Goal: Task Accomplishment & Management: Manage account settings

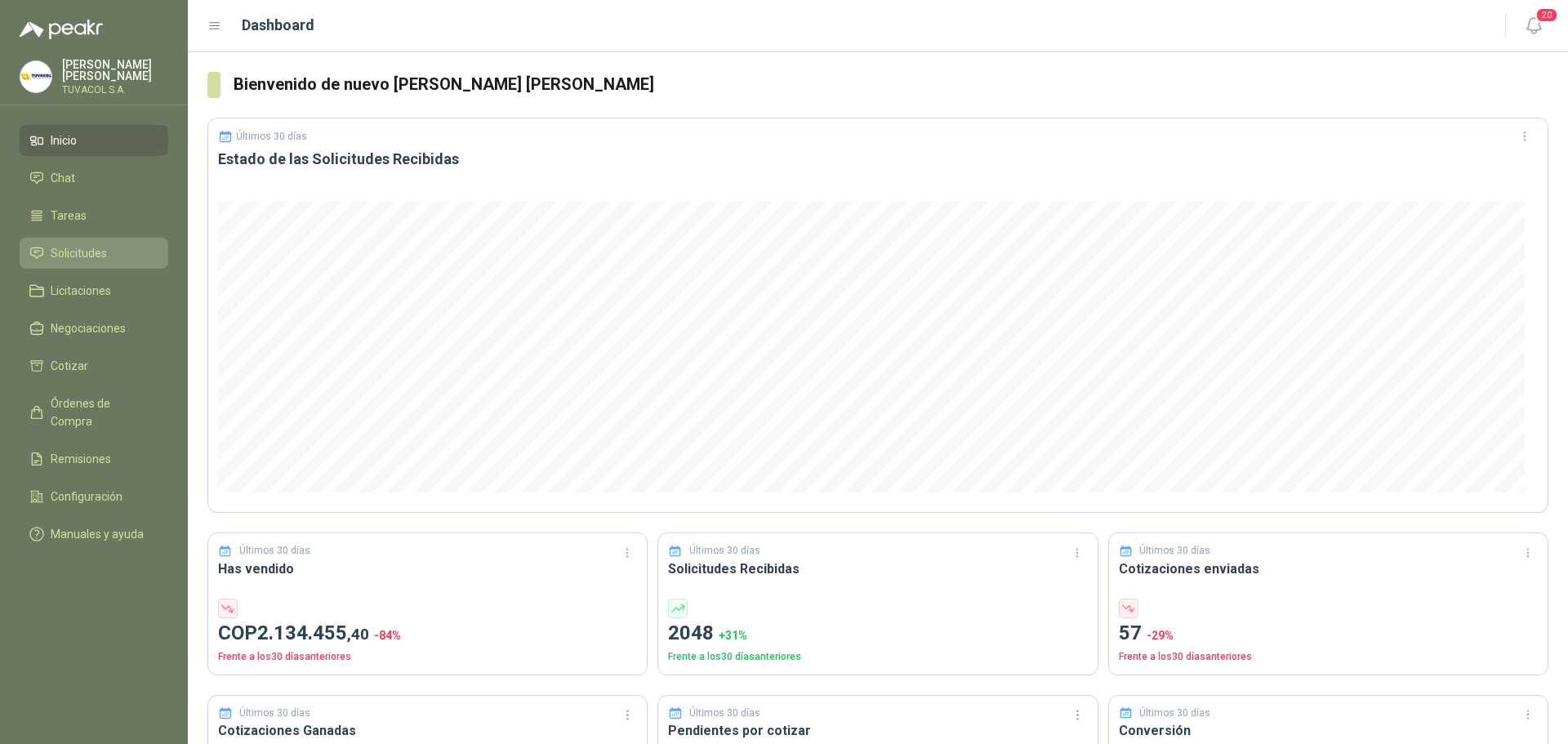
click at [85, 252] on link "Solicitudes" at bounding box center [93, 253] width 148 height 31
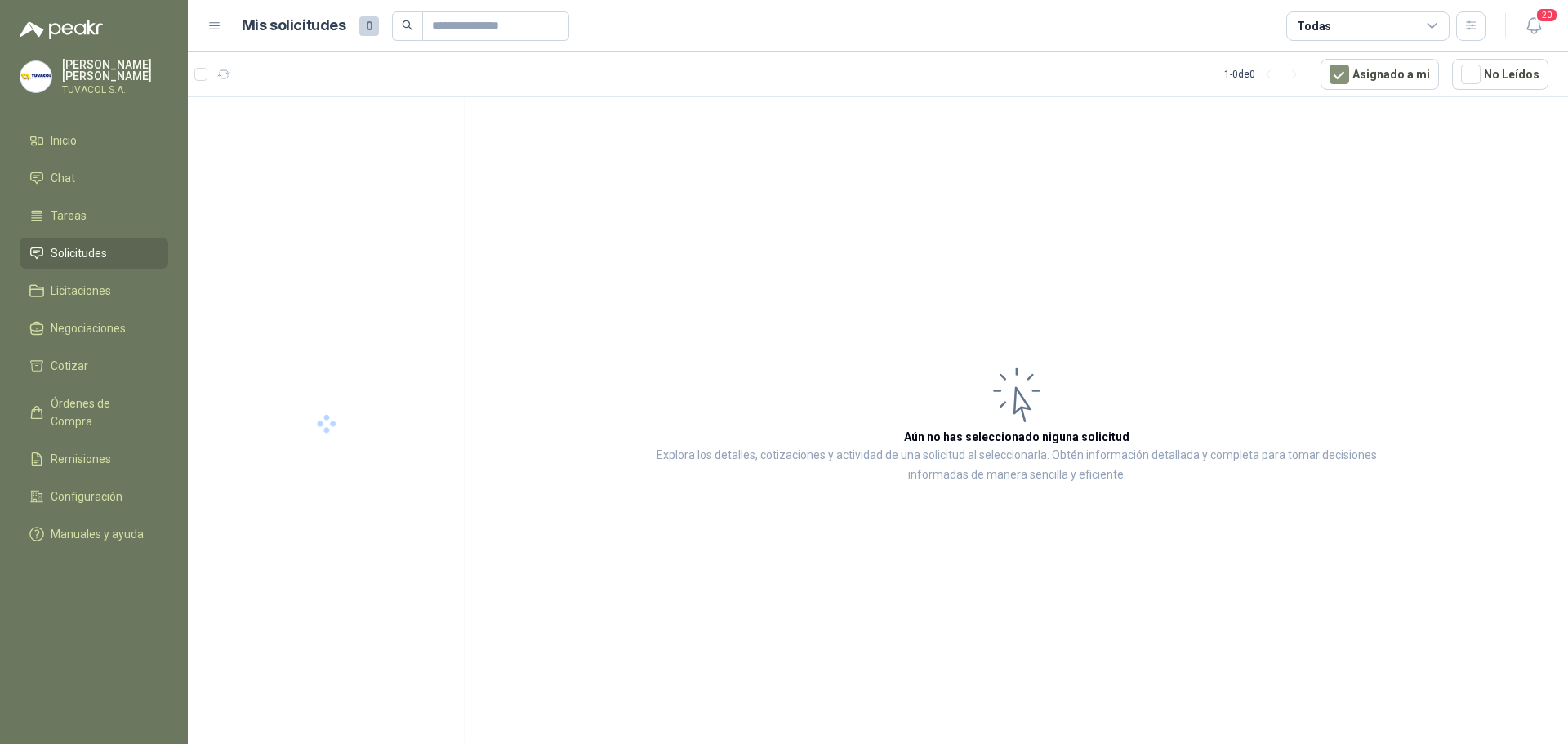
click at [1331, 30] on div "Todas" at bounding box center [1368, 26] width 163 height 30
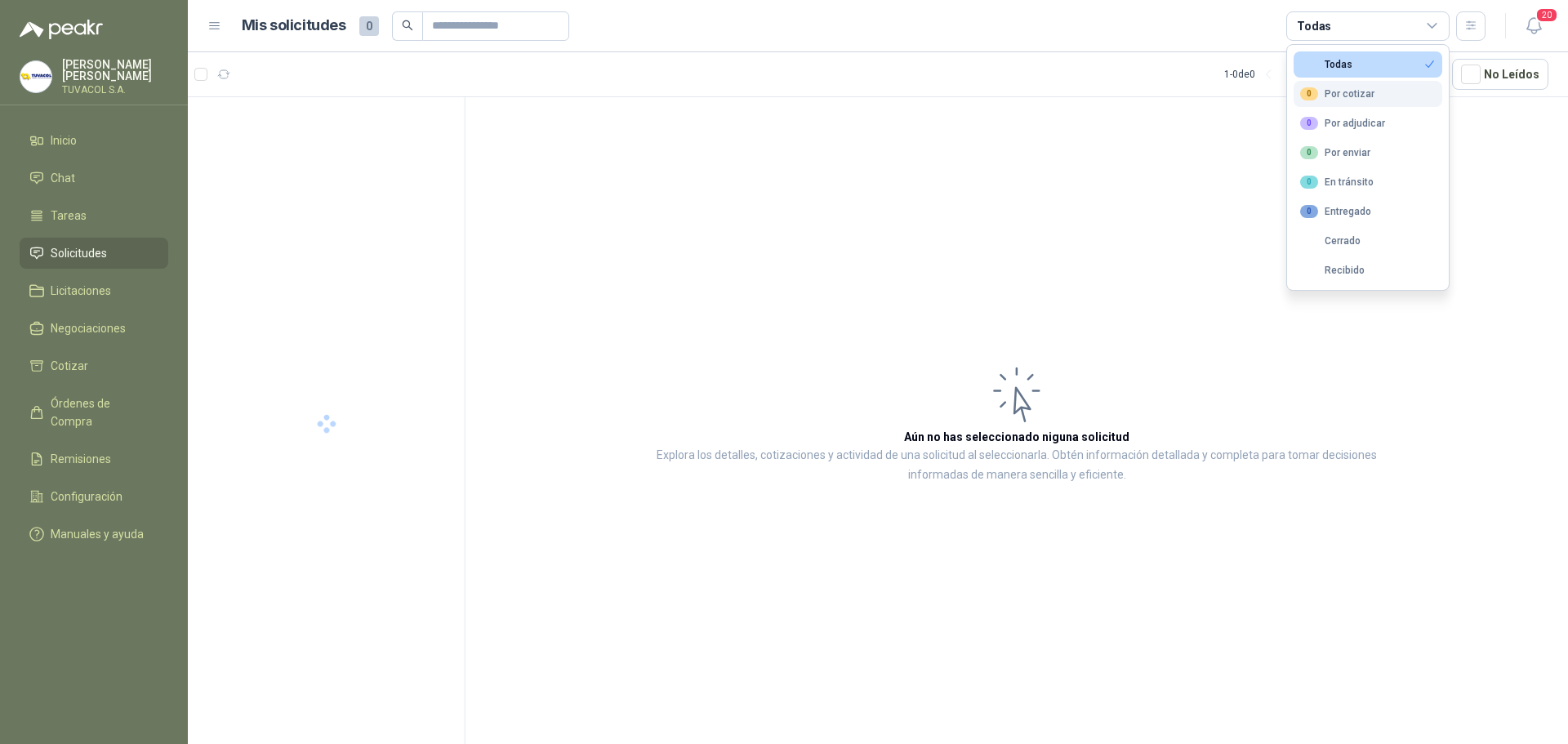
click at [1349, 96] on div "0 Por cotizar" at bounding box center [1337, 93] width 74 height 13
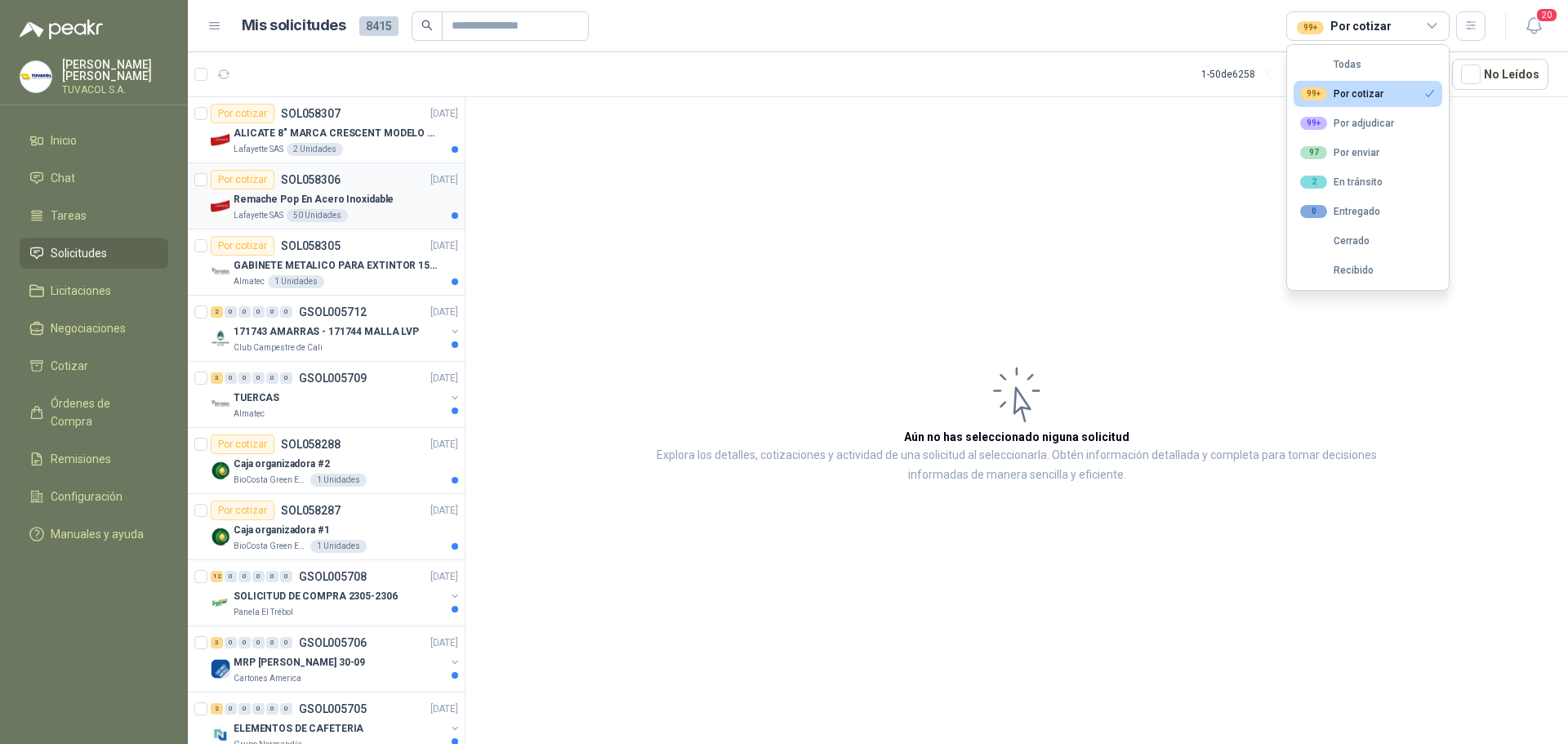
click at [394, 203] on div "Remache Pop En Acero Inoxidable" at bounding box center [346, 199] width 224 height 19
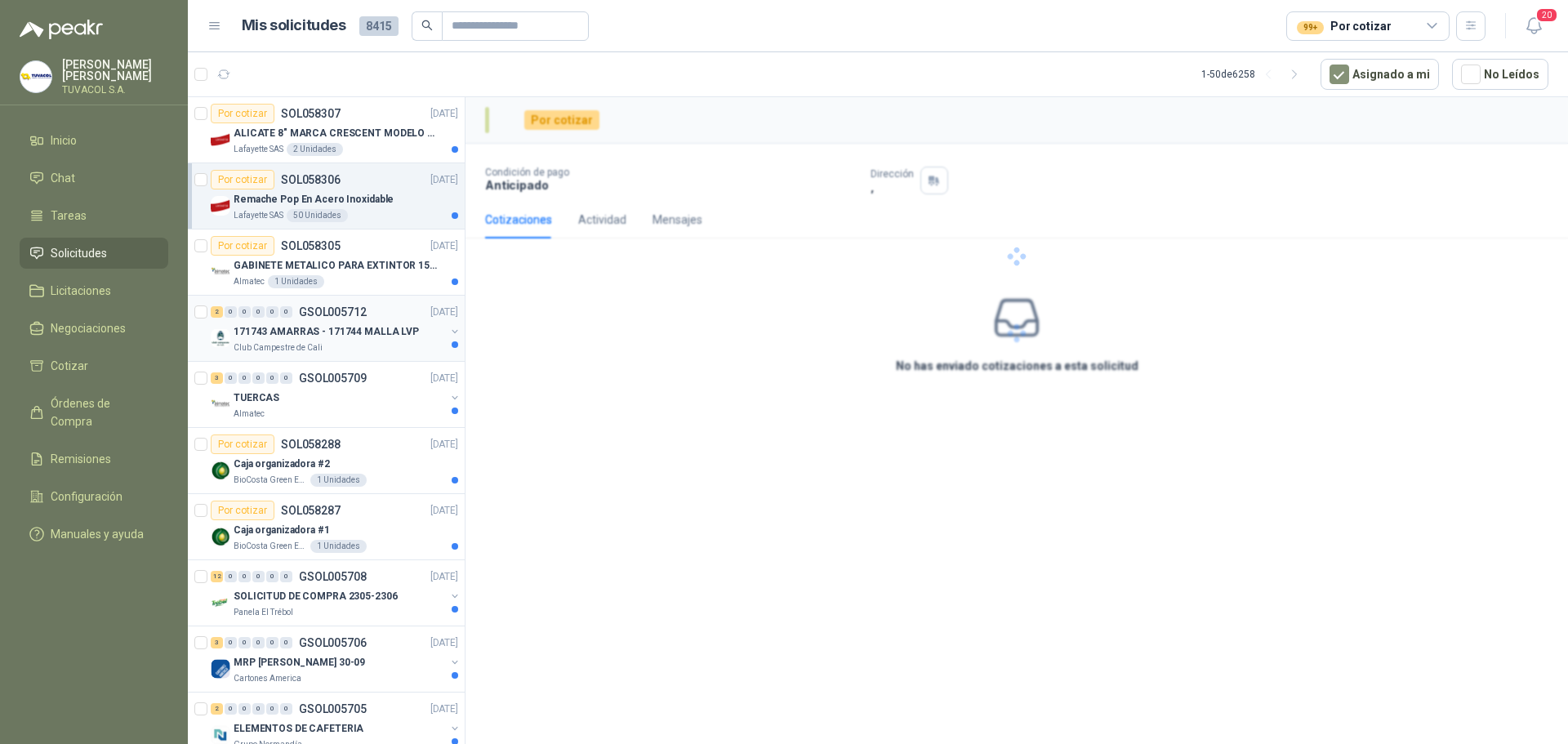
click at [361, 298] on div "2 0 0 0 0 0 GSOL005712 [DATE] 171743 [GEOGRAPHIC_DATA] - 171744 MALLA LVP Club …" at bounding box center [326, 329] width 277 height 66
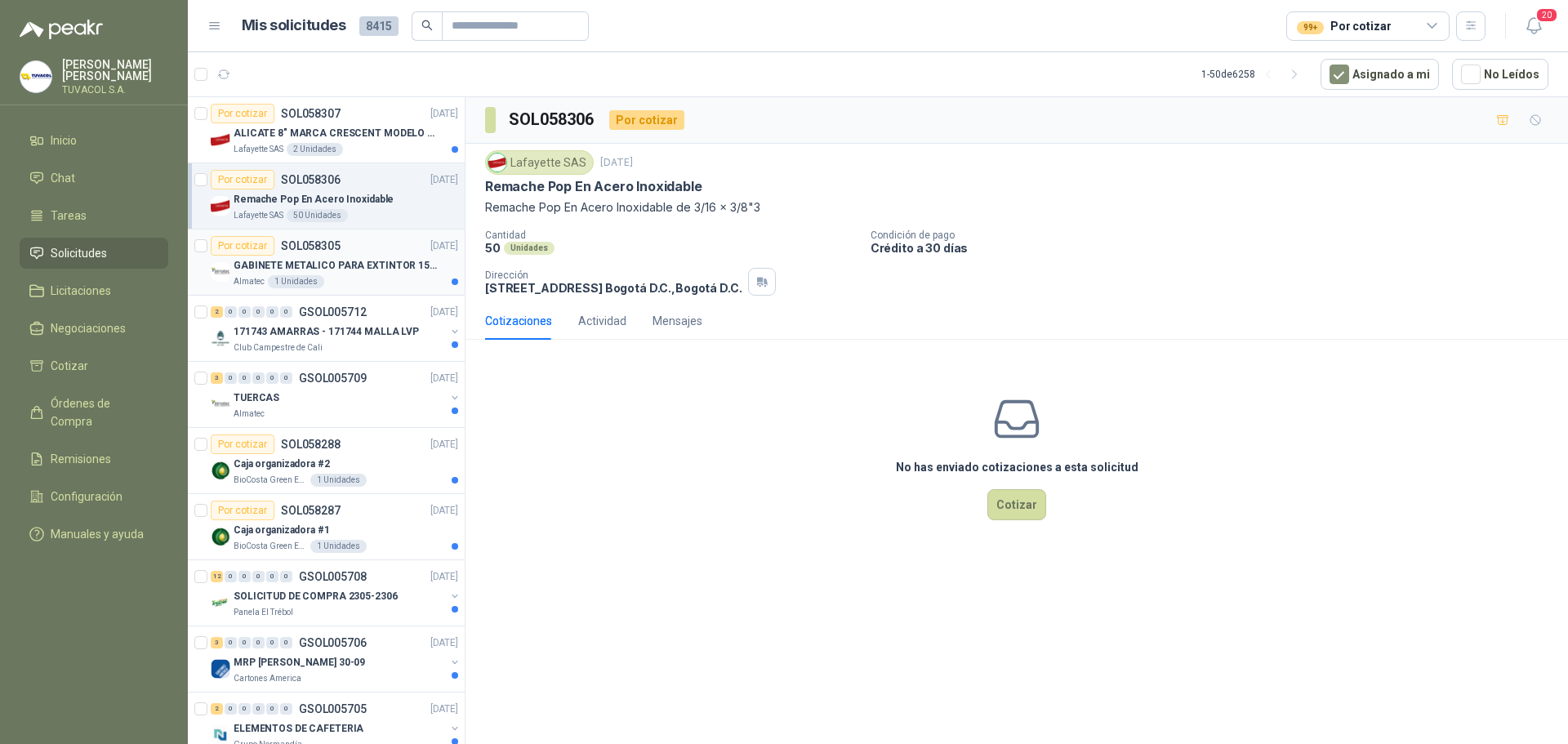
click at [362, 289] on article "Por cotizar SOL058305 [DATE] GABINETE METALICO PARA EXTINTOR 15 LB Almatec 1 U…" at bounding box center [326, 263] width 277 height 66
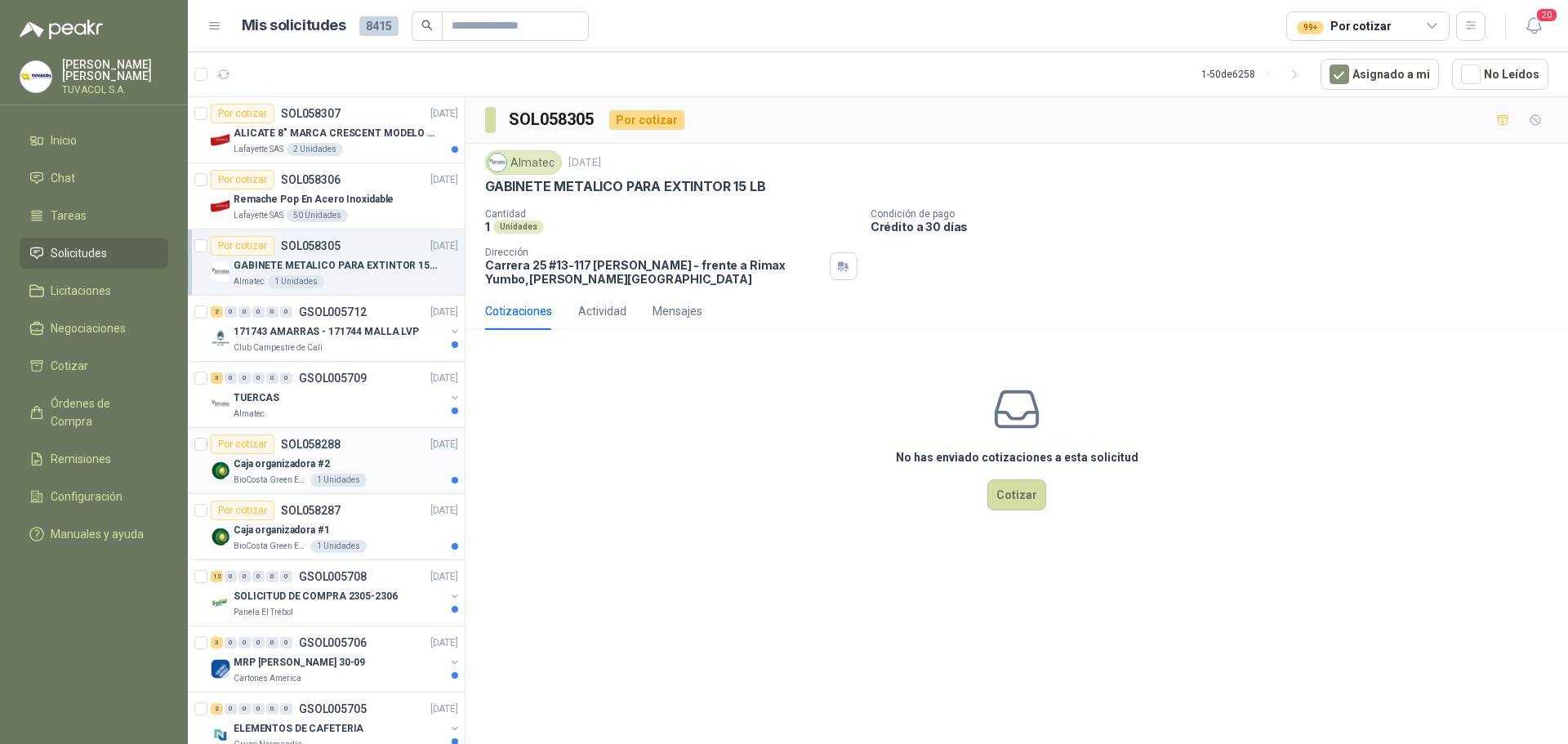
click at [327, 436] on div "Por cotizar SOL058288" at bounding box center [275, 444] width 130 height 19
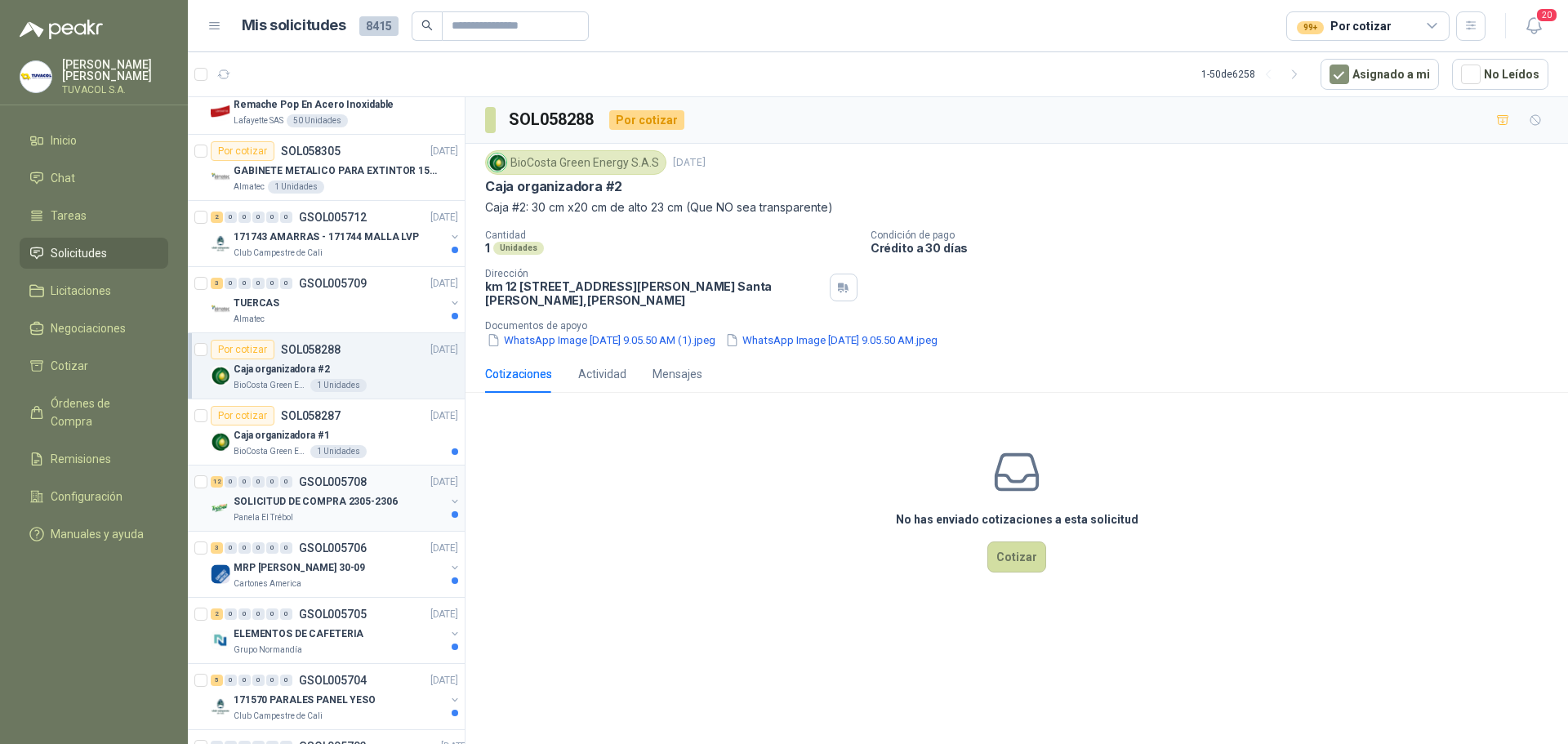
scroll to position [163, 0]
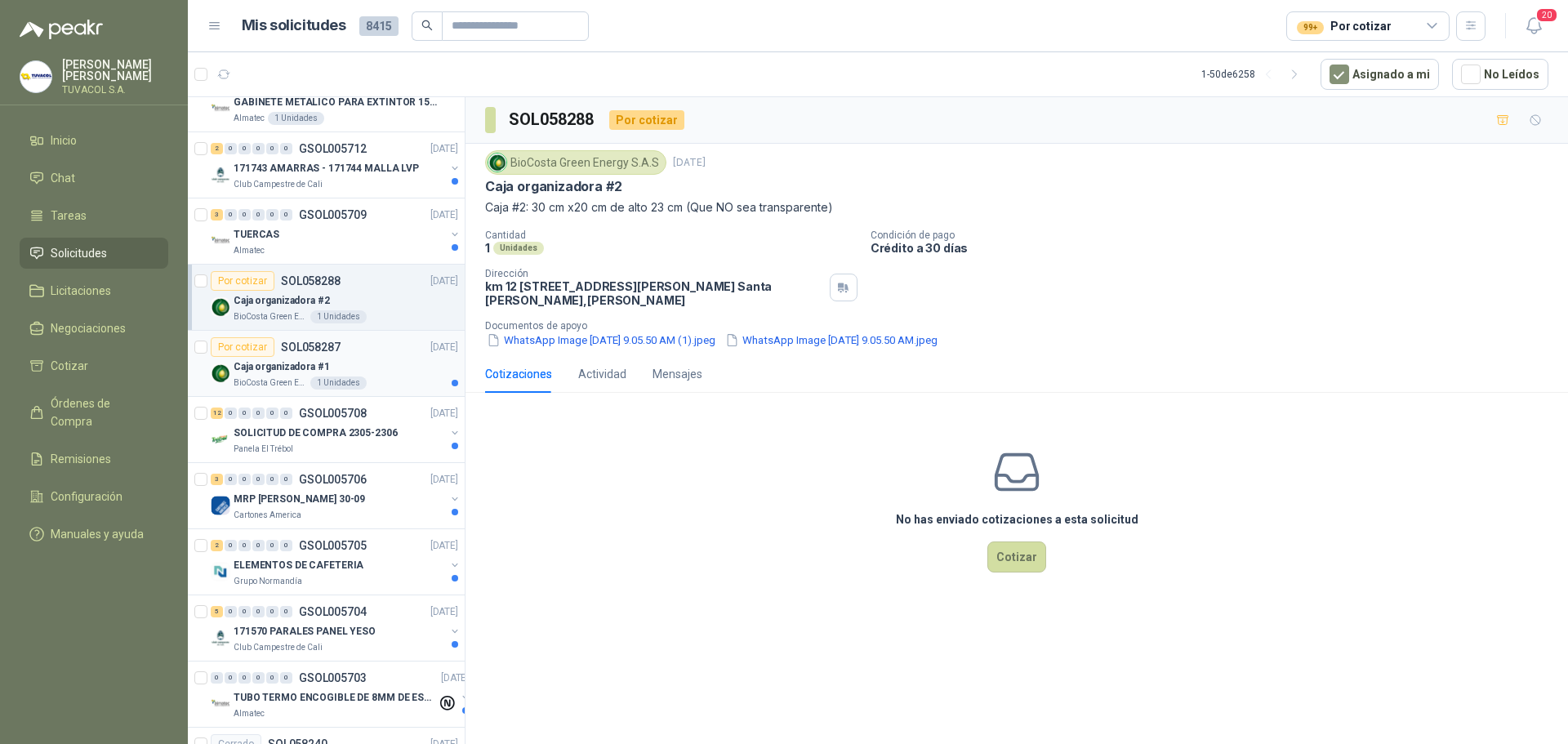
click at [375, 356] on div "Por cotizar SOL058287 [DATE]" at bounding box center [334, 347] width 247 height 19
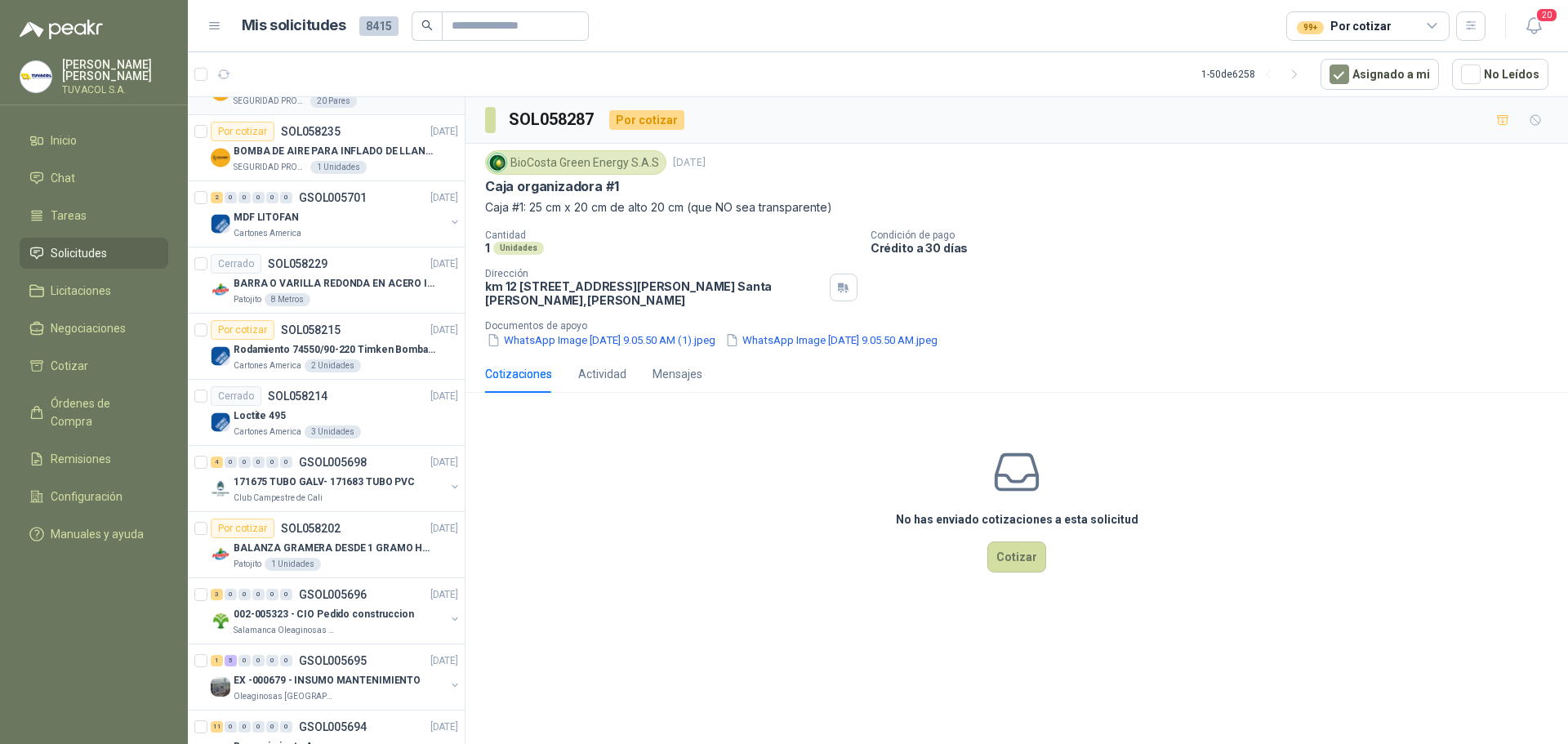
scroll to position [981, 0]
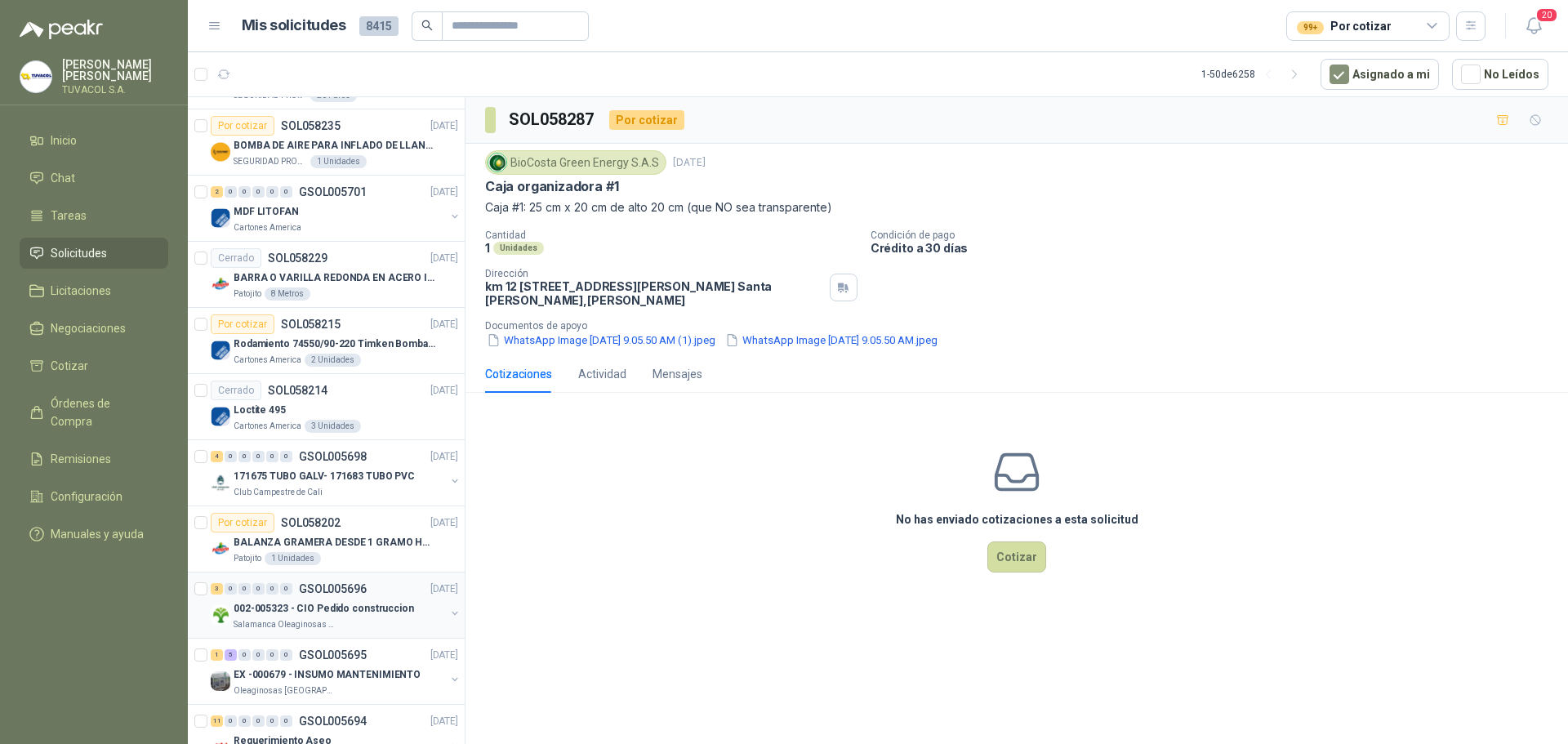
click at [325, 613] on p "002-005323 - CIO Pedido construccion" at bounding box center [324, 610] width 181 height 16
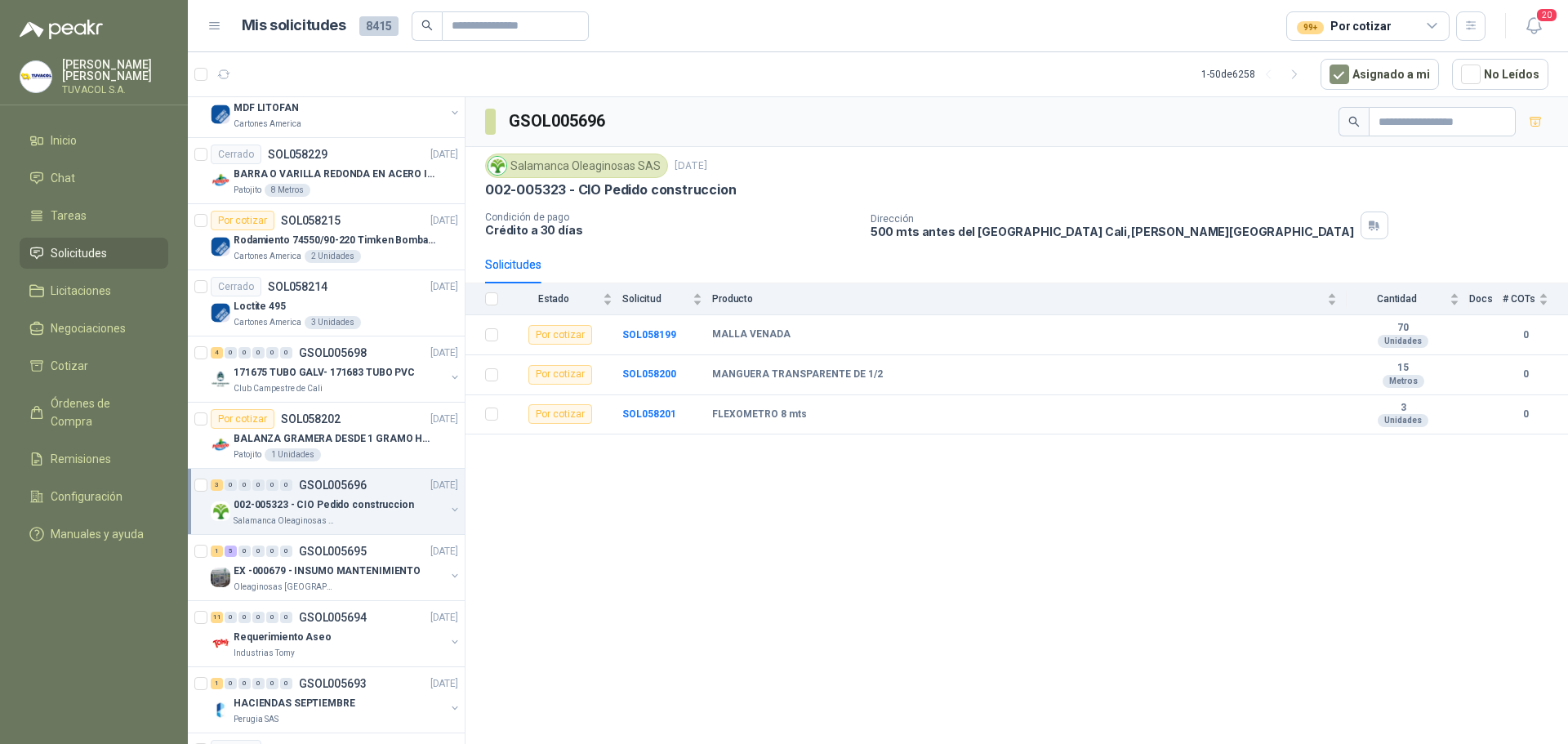
scroll to position [1225, 0]
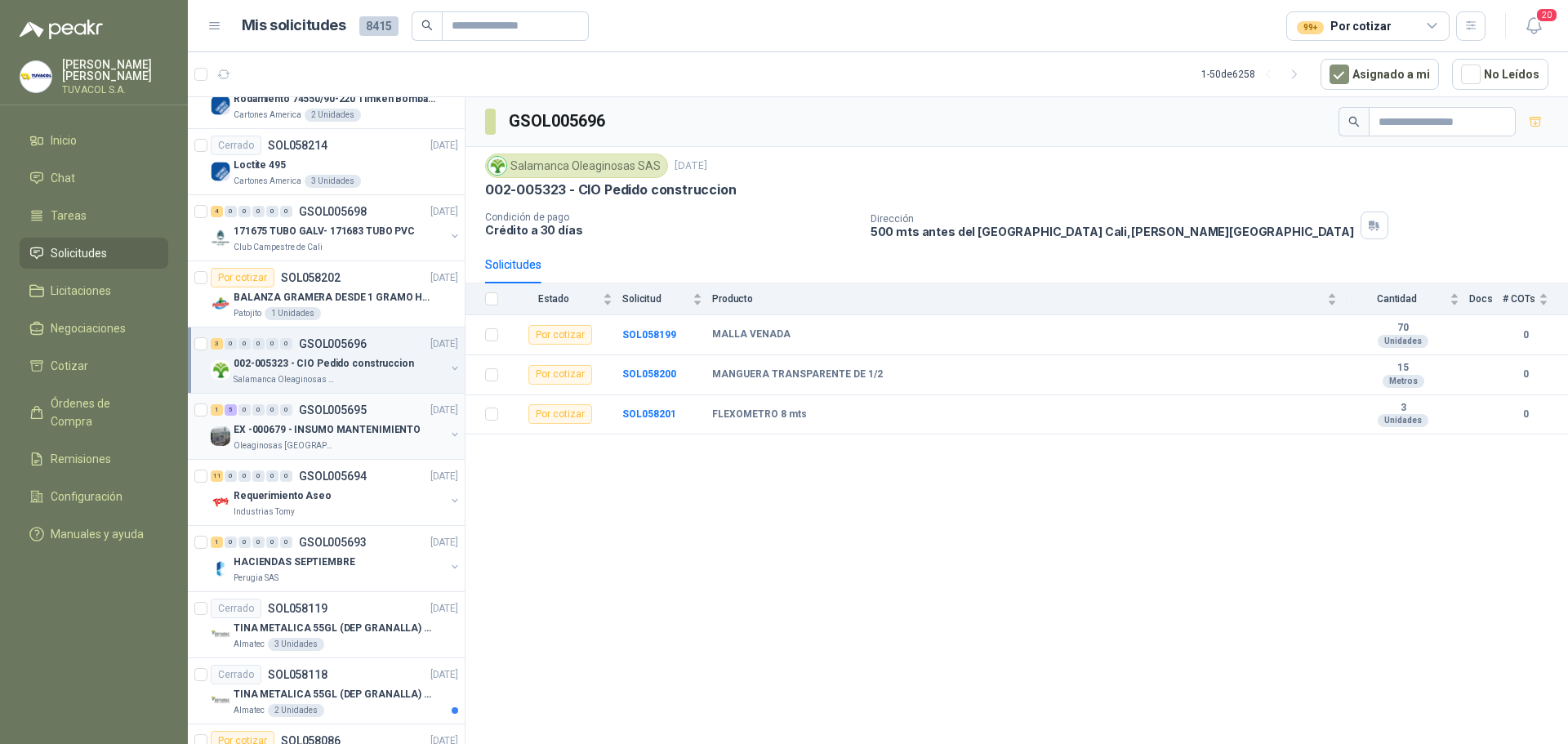
click at [321, 444] on p "Oleaginosas [GEOGRAPHIC_DATA][PERSON_NAME]" at bounding box center [285, 445] width 103 height 13
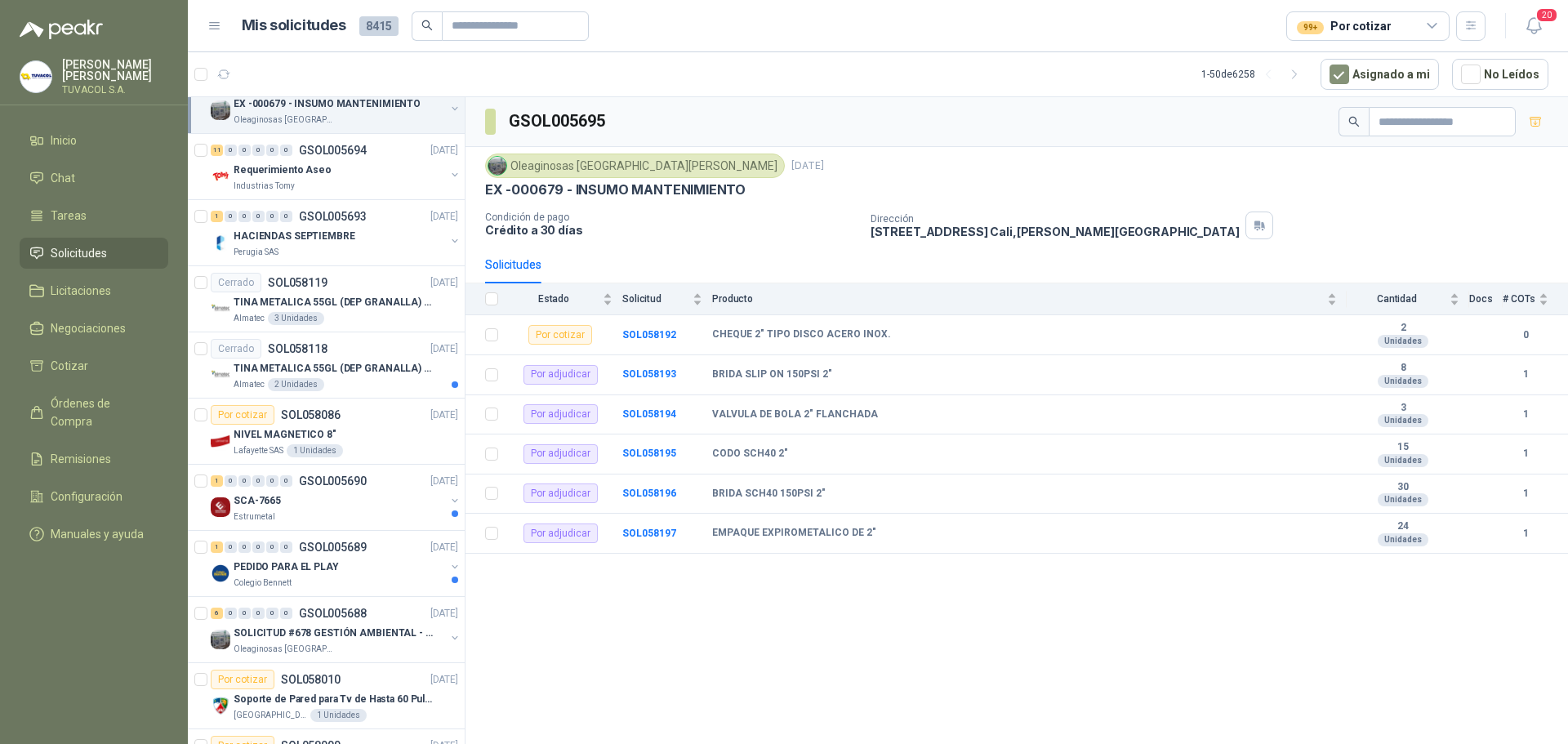
scroll to position [1553, 0]
